Goal: Task Accomplishment & Management: Complete application form

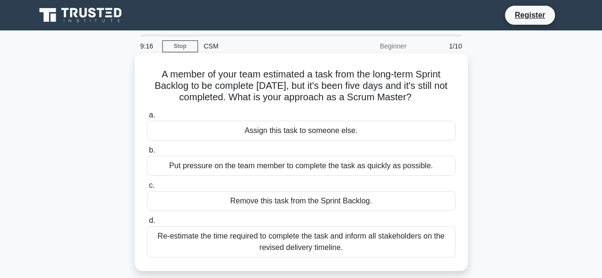
scroll to position [16, 0]
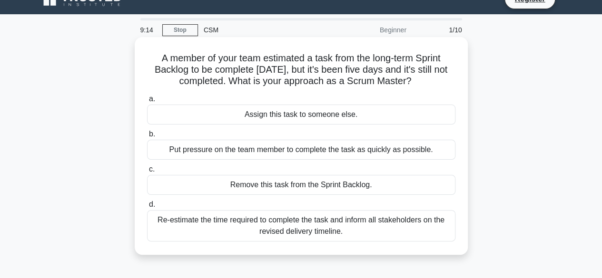
click at [284, 228] on div "Re-estimate the time required to complete the task and inform all stakeholders …" at bounding box center [301, 225] width 308 height 31
click at [147, 208] on input "d. Re-estimate the time required to complete the task and inform all stakeholde…" at bounding box center [147, 205] width 0 height 6
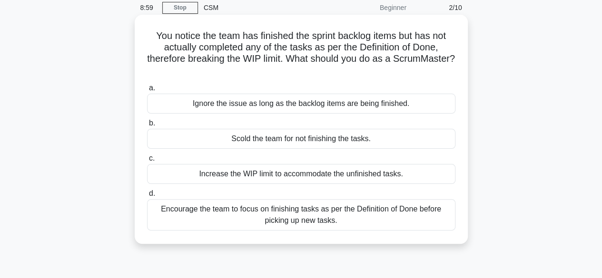
scroll to position [38, 0]
click at [302, 214] on div "Encourage the team to focus on finishing tasks as per the Definition of Done be…" at bounding box center [301, 215] width 308 height 31
click at [147, 197] on input "d. Encourage the team to focus on finishing tasks as per the Definition of Done…" at bounding box center [147, 194] width 0 height 6
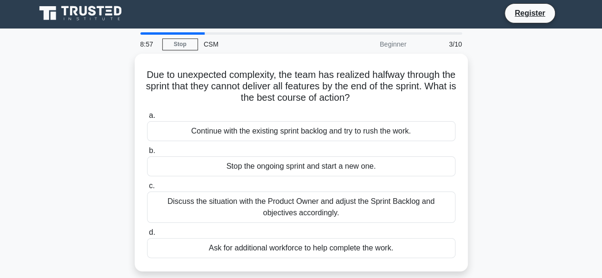
scroll to position [0, 0]
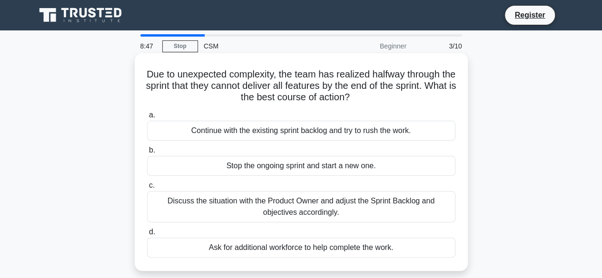
click at [326, 203] on div "Discuss the situation with the Product Owner and adjust the Sprint Backlog and …" at bounding box center [301, 206] width 308 height 31
click at [147, 189] on input "c. Discuss the situation with the Product Owner and adjust the Sprint Backlog a…" at bounding box center [147, 186] width 0 height 6
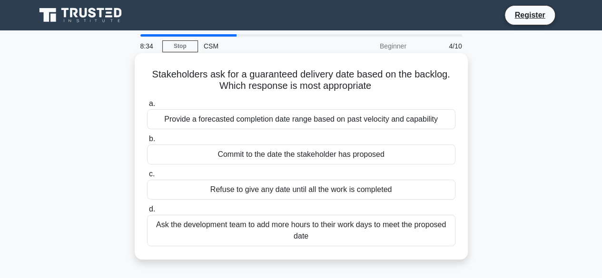
click at [339, 123] on div "Provide a forecasted completion date range based on past velocity and capability" at bounding box center [301, 119] width 308 height 20
click at [147, 107] on input "a. Provide a forecasted completion date range based on past velocity and capabi…" at bounding box center [147, 104] width 0 height 6
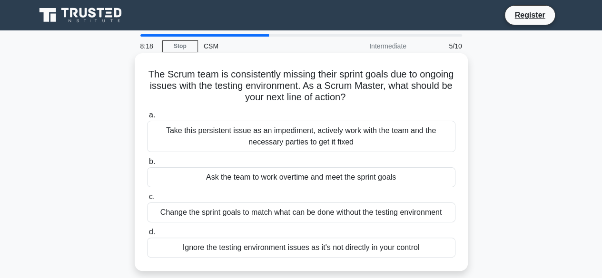
click at [388, 132] on div "Take this persistent issue as an impediment, actively work with the team and th…" at bounding box center [301, 136] width 308 height 31
click at [147, 118] on input "a. Take this persistent issue as an impediment, actively work with the team and…" at bounding box center [147, 115] width 0 height 6
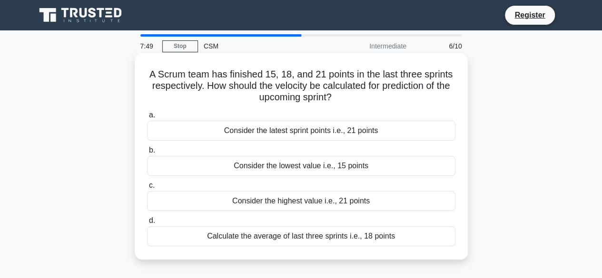
click at [381, 232] on div "Calculate the average of last three sprints i.e., 18 points" at bounding box center [301, 236] width 308 height 20
click at [147, 224] on input "d. Calculate the average of last three sprints i.e., 18 points" at bounding box center [147, 221] width 0 height 6
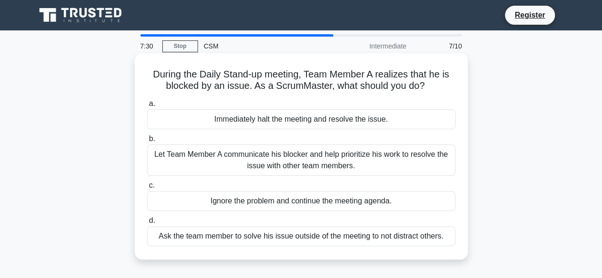
click at [369, 162] on div "Let Team Member A communicate his blocker and help prioritize his work to resol…" at bounding box center [301, 160] width 308 height 31
click at [147, 142] on input "b. Let Team Member A communicate his blocker and help prioritize his work to re…" at bounding box center [147, 139] width 0 height 6
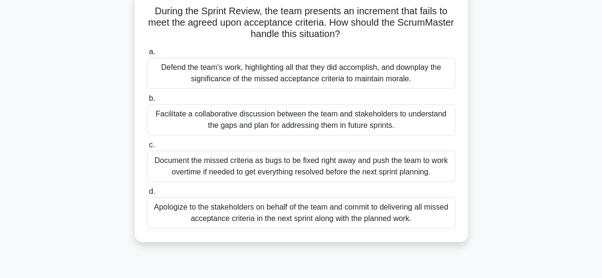
scroll to position [67, 0]
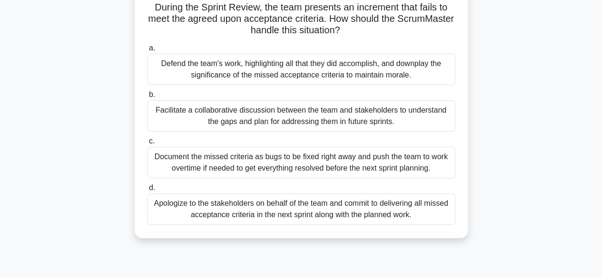
click at [306, 123] on div "Facilitate a collaborative discussion between the team and stakeholders to unde…" at bounding box center [301, 115] width 308 height 31
click at [147, 98] on input "b. Facilitate a collaborative discussion between the team and stakeholders to u…" at bounding box center [147, 95] width 0 height 6
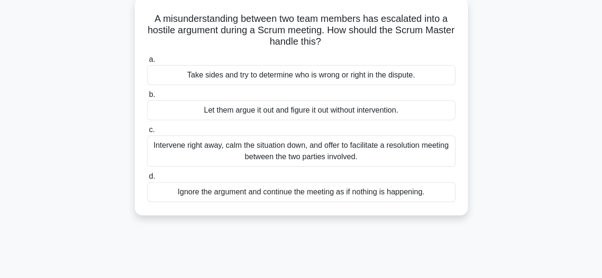
scroll to position [60, 0]
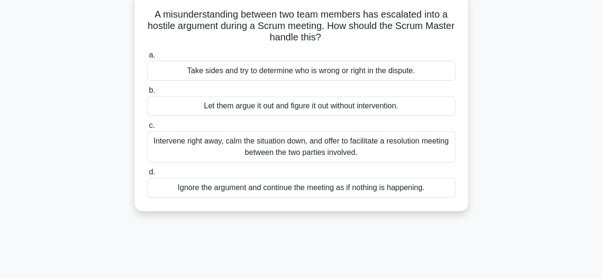
click at [298, 150] on div "Intervene right away, calm the situation down, and offer to facilitate a resolu…" at bounding box center [301, 146] width 308 height 31
click at [147, 129] on input "c. Intervene right away, calm the situation down, and offer to facilitate a res…" at bounding box center [147, 126] width 0 height 6
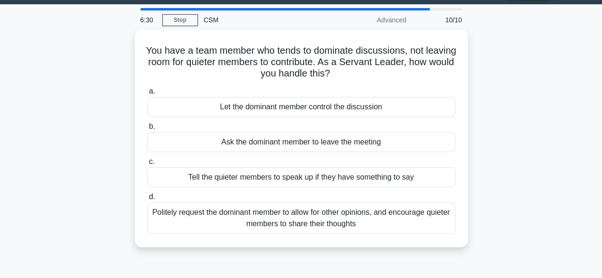
scroll to position [56, 0]
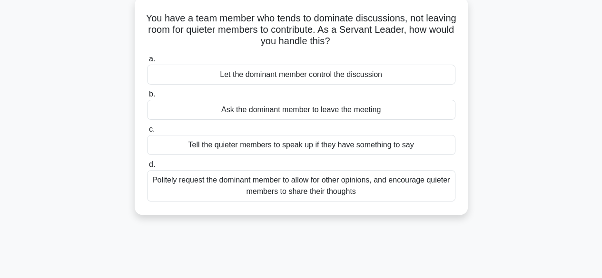
click at [330, 190] on div "Politely request the dominant member to allow for other opinions, and encourage…" at bounding box center [301, 185] width 308 height 31
click at [147, 168] on input "d. Politely request the dominant member to allow for other opinions, and encour…" at bounding box center [147, 165] width 0 height 6
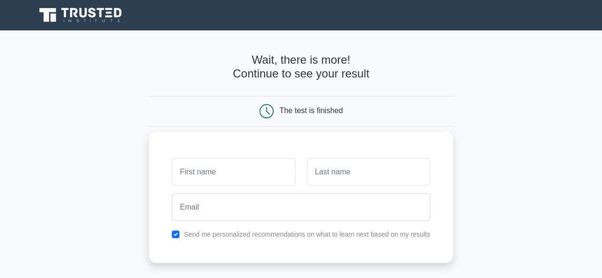
click at [201, 184] on input "text" at bounding box center [233, 172] width 123 height 28
type input "Jagbhushan"
click at [350, 185] on input "text" at bounding box center [368, 172] width 123 height 28
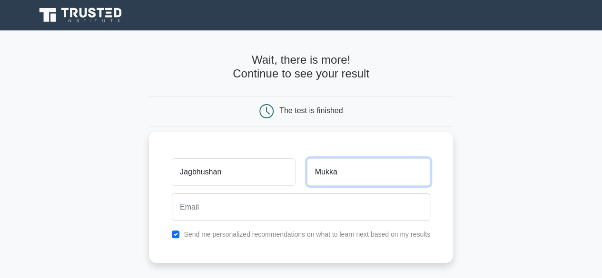
type input "Mukka"
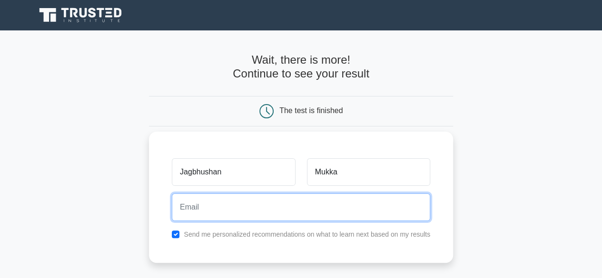
click at [269, 209] on input "email" at bounding box center [301, 208] width 258 height 28
type input "[EMAIL_ADDRESS][DOMAIN_NAME]"
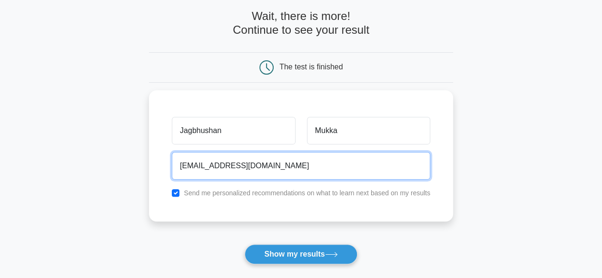
scroll to position [44, 0]
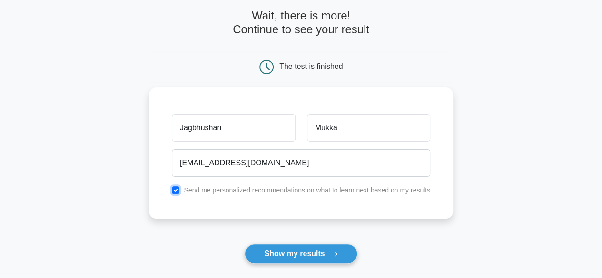
click at [174, 191] on input "checkbox" at bounding box center [176, 190] width 8 height 8
checkbox input "false"
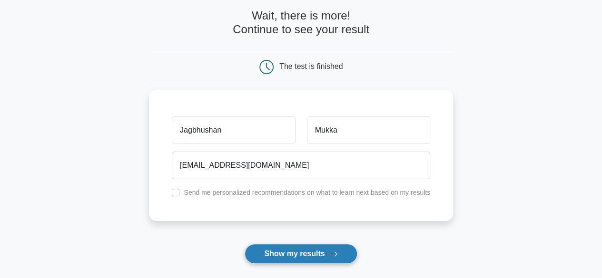
click at [289, 254] on button "Show my results" at bounding box center [300, 254] width 112 height 20
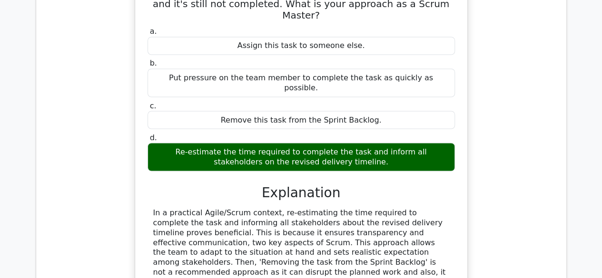
scroll to position [853, 0]
